Goal: Information Seeking & Learning: Learn about a topic

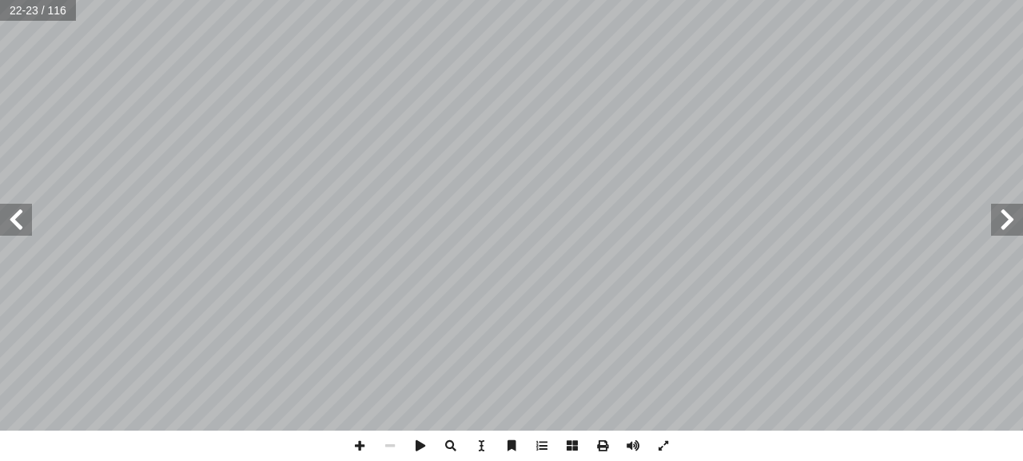
scroll to position [0, 44]
click at [359, 448] on span at bounding box center [359, 446] width 30 height 30
click at [521, 456] on div "١٨ ث َ بح َ أ ســبب تصنيــف بعــض ُ ــر ّ فس أ ــة � ّ لعنكبوتي � ــبكة ّ لش � …" at bounding box center [511, 230] width 1023 height 461
click at [12, 223] on span at bounding box center [16, 220] width 32 height 32
drag, startPoint x: 353, startPoint y: 448, endPoint x: 356, endPoint y: 433, distance: 15.5
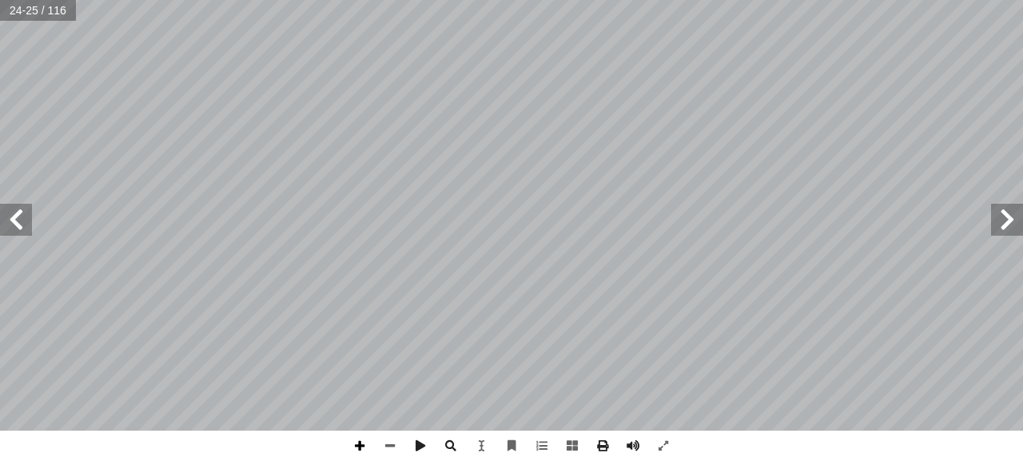
click at [354, 446] on span at bounding box center [359, 446] width 30 height 30
click at [392, 448] on span at bounding box center [390, 446] width 30 height 30
click at [364, 445] on span at bounding box center [359, 446] width 30 height 30
click at [390, 439] on span at bounding box center [390, 446] width 30 height 30
click at [387, 448] on span at bounding box center [390, 446] width 30 height 30
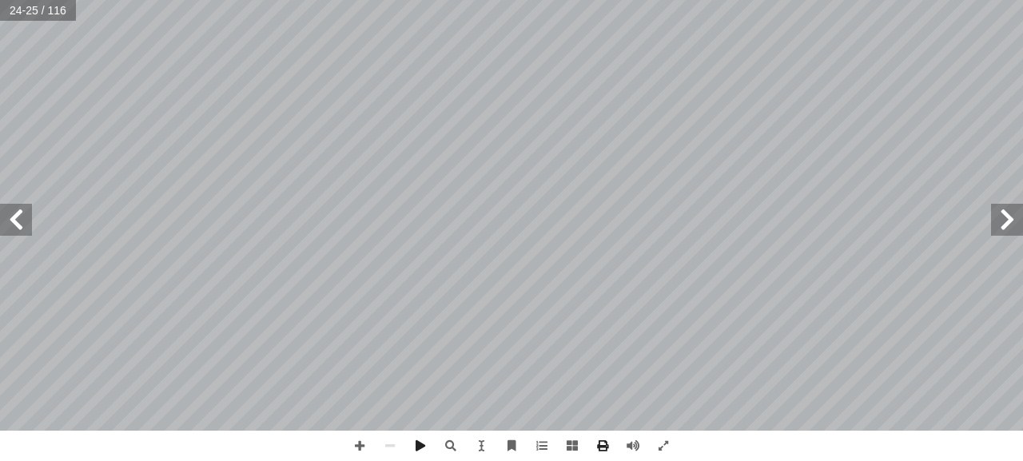
click at [10, 225] on span at bounding box center [16, 220] width 32 height 32
click at [13, 225] on span at bounding box center [16, 220] width 32 height 32
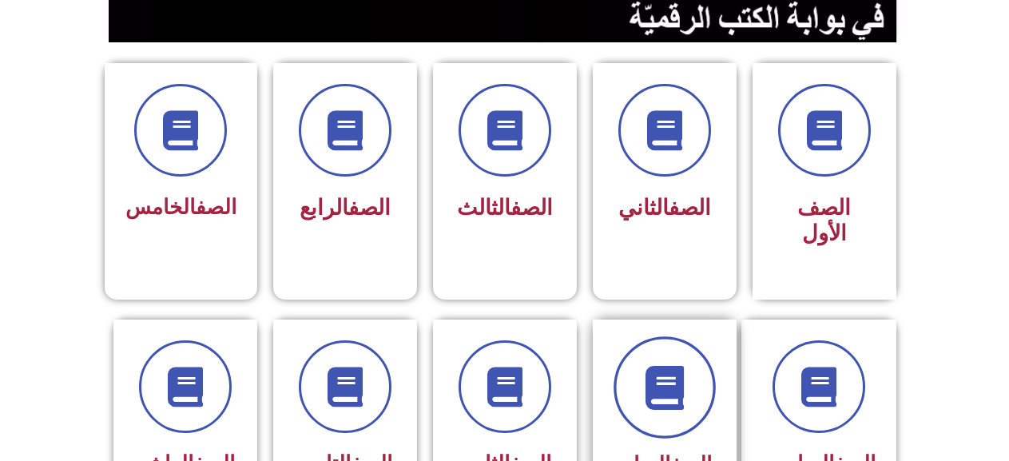
scroll to position [480, 0]
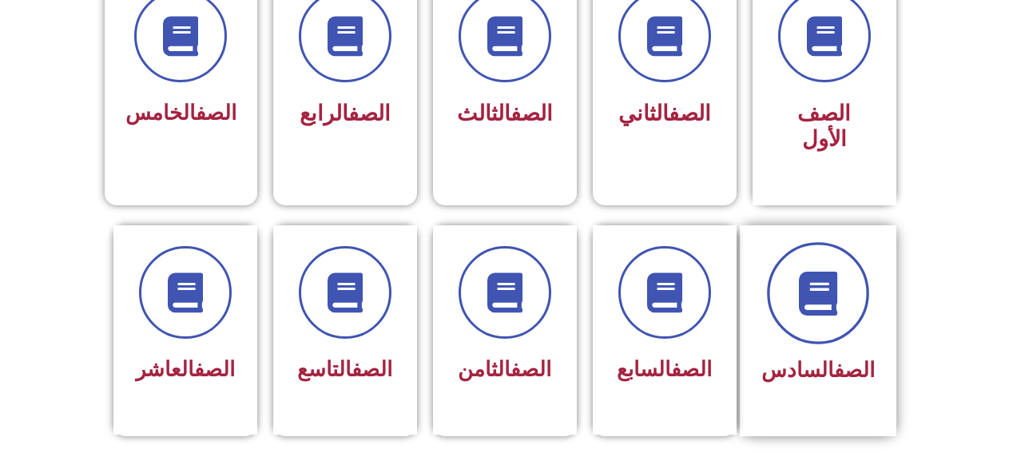
click at [818, 301] on span at bounding box center [818, 293] width 102 height 102
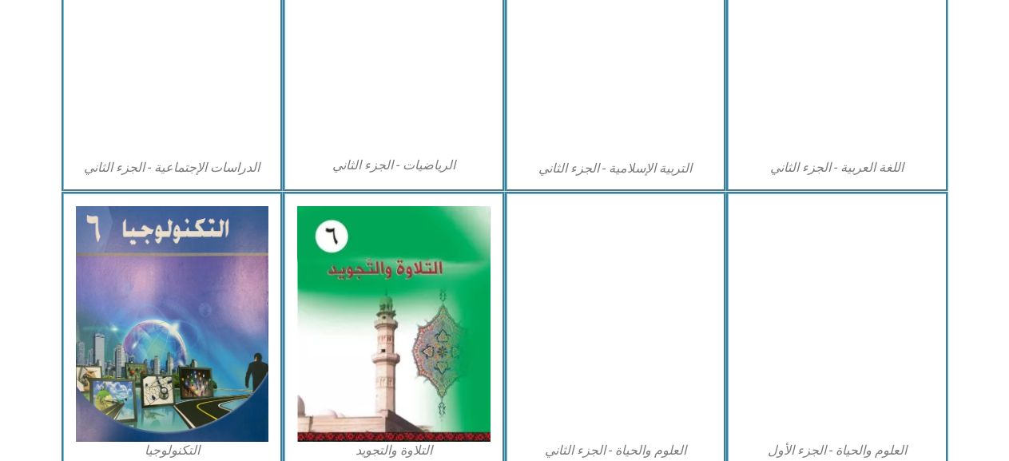
scroll to position [959, 0]
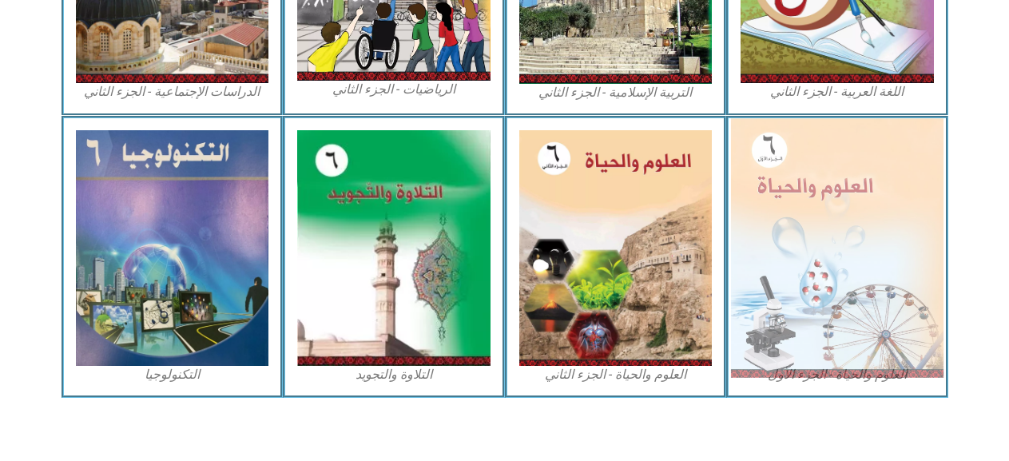
click at [863, 244] on img at bounding box center [837, 247] width 213 height 259
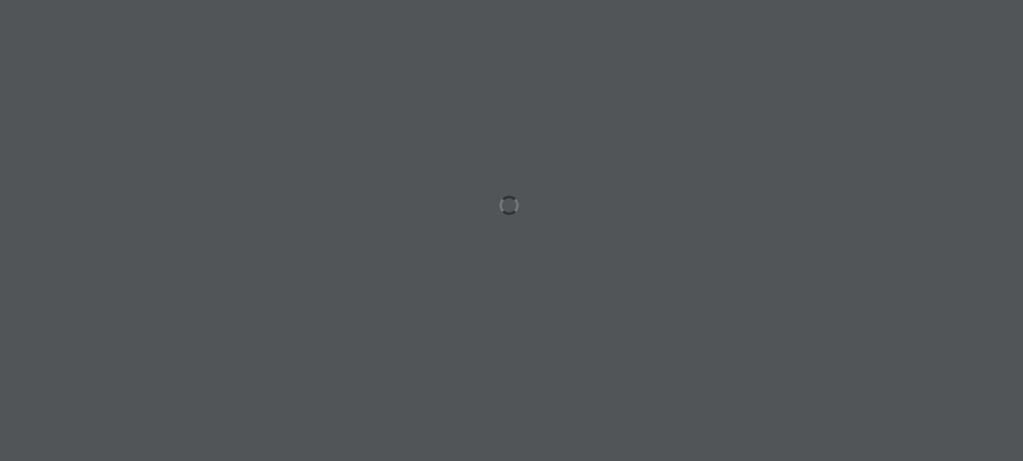
scroll to position [0, 44]
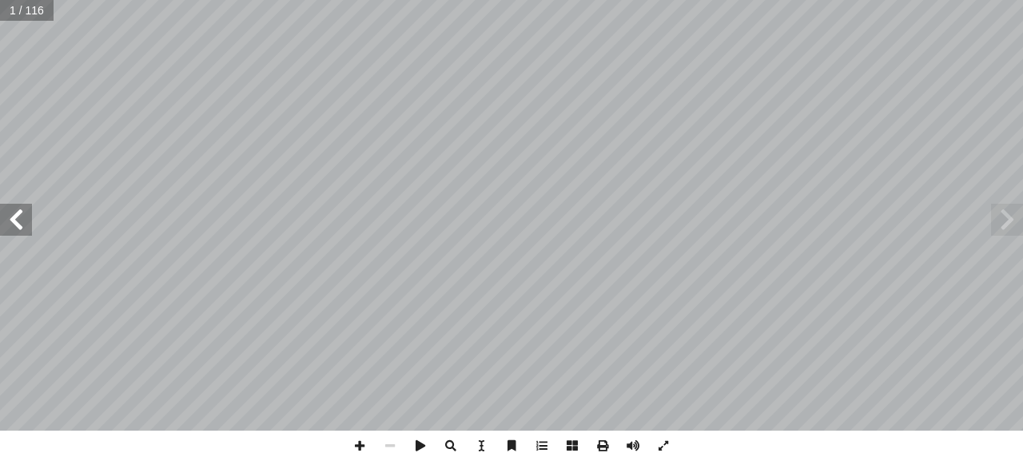
click at [18, 228] on span at bounding box center [16, 220] width 32 height 32
click at [26, 11] on input "text" at bounding box center [31, 10] width 62 height 21
type input "**"
click at [22, 218] on span at bounding box center [16, 220] width 32 height 32
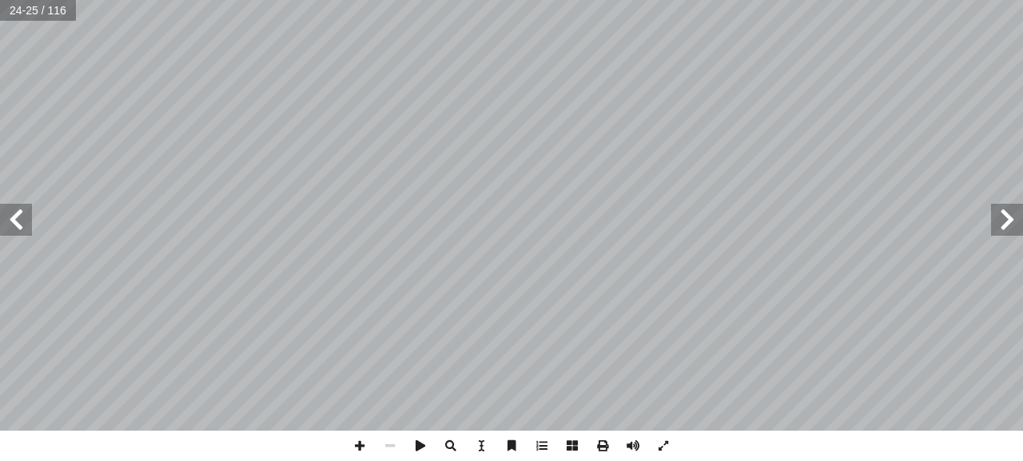
click at [22, 218] on span at bounding box center [16, 220] width 32 height 32
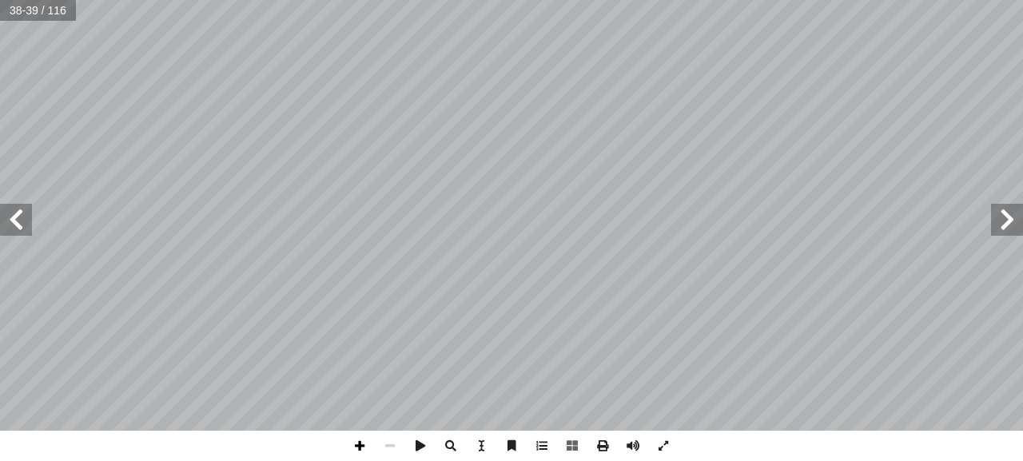
click at [363, 448] on span at bounding box center [359, 446] width 30 height 30
click at [390, 437] on span at bounding box center [390, 446] width 30 height 30
click at [355, 444] on span at bounding box center [359, 446] width 30 height 30
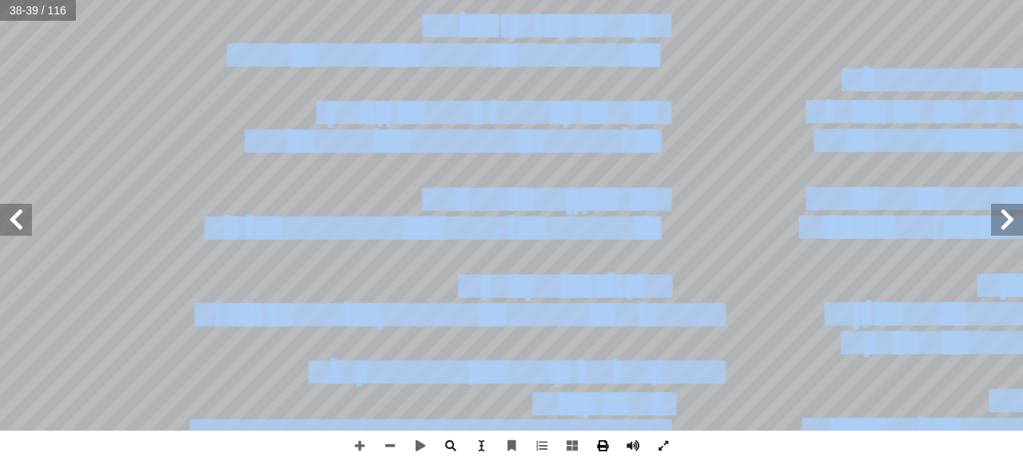
click at [600, 444] on div "34 الــوحـــدة ُ ــة َ ــل ِ ســئ َ أ تية: آ فقرة من الفقرات ال� ِّ حيحة في كل …" at bounding box center [511, 230] width 1023 height 461
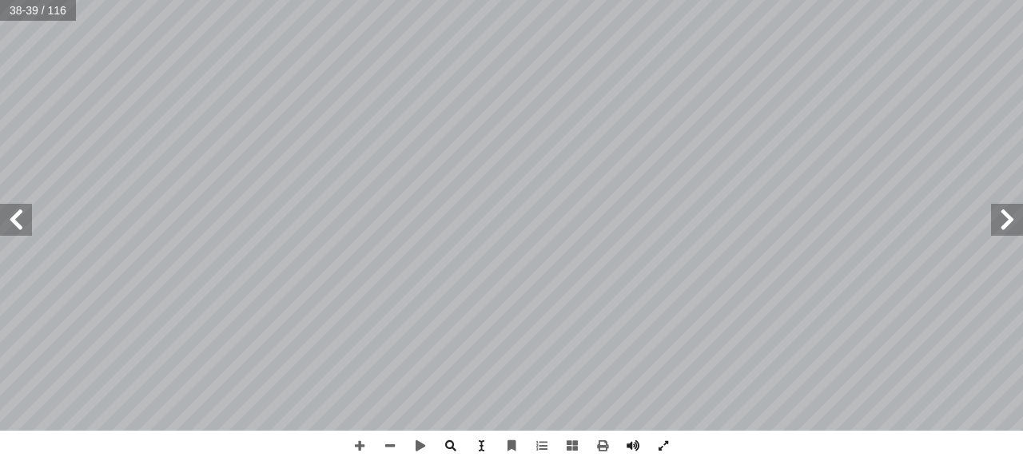
click at [12, 216] on span at bounding box center [16, 220] width 32 height 32
click at [396, 442] on span at bounding box center [390, 446] width 30 height 30
